Goal: Navigation & Orientation: Find specific page/section

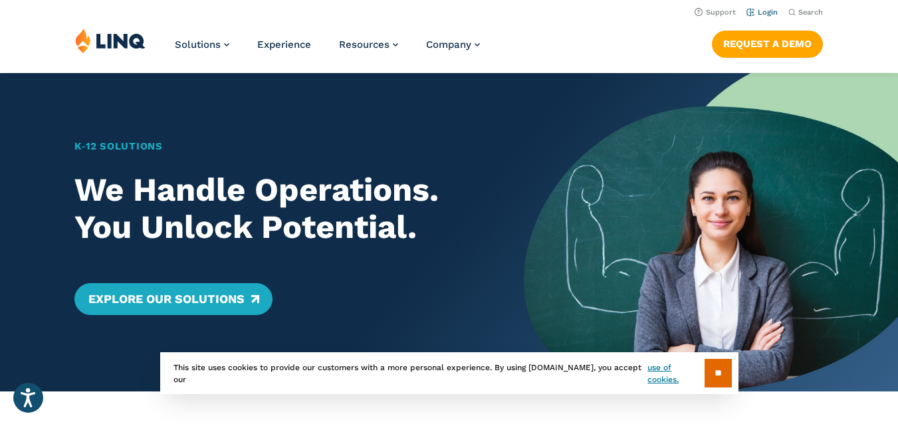
click at [771, 11] on link "Login" at bounding box center [762, 12] width 31 height 9
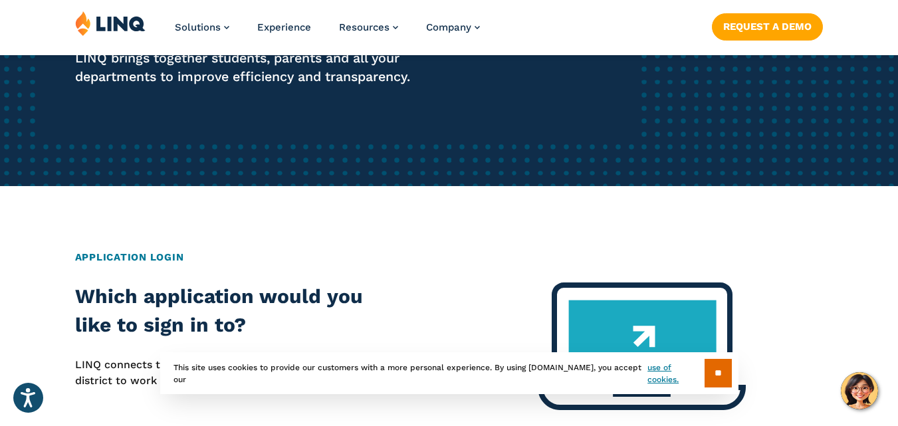
scroll to position [380, 0]
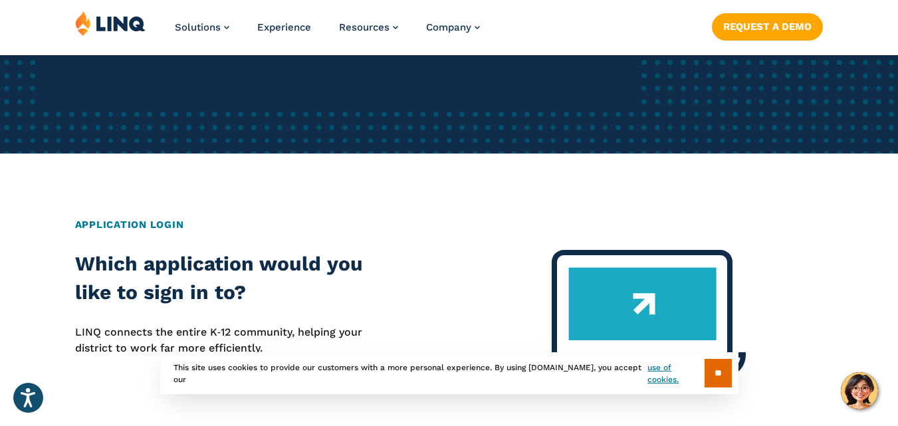
drag, startPoint x: 905, startPoint y: 75, endPoint x: 433, endPoint y: 236, distance: 498.8
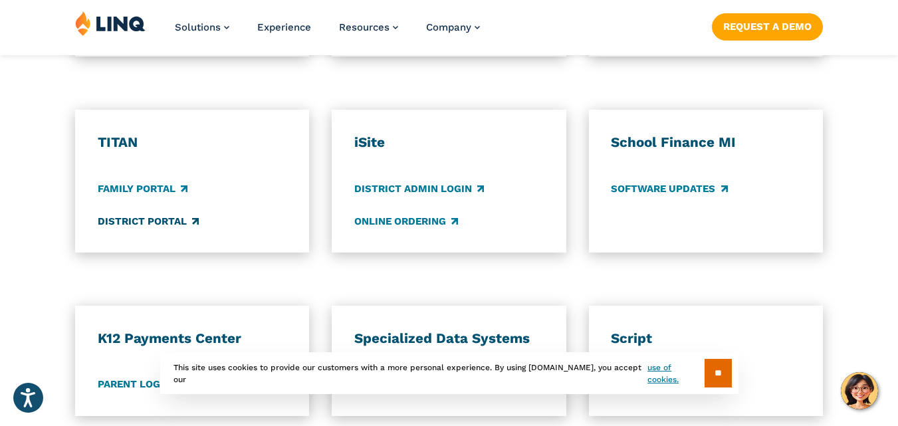
click at [158, 224] on link "District Portal" at bounding box center [148, 221] width 101 height 15
